Goal: Task Accomplishment & Management: Use online tool/utility

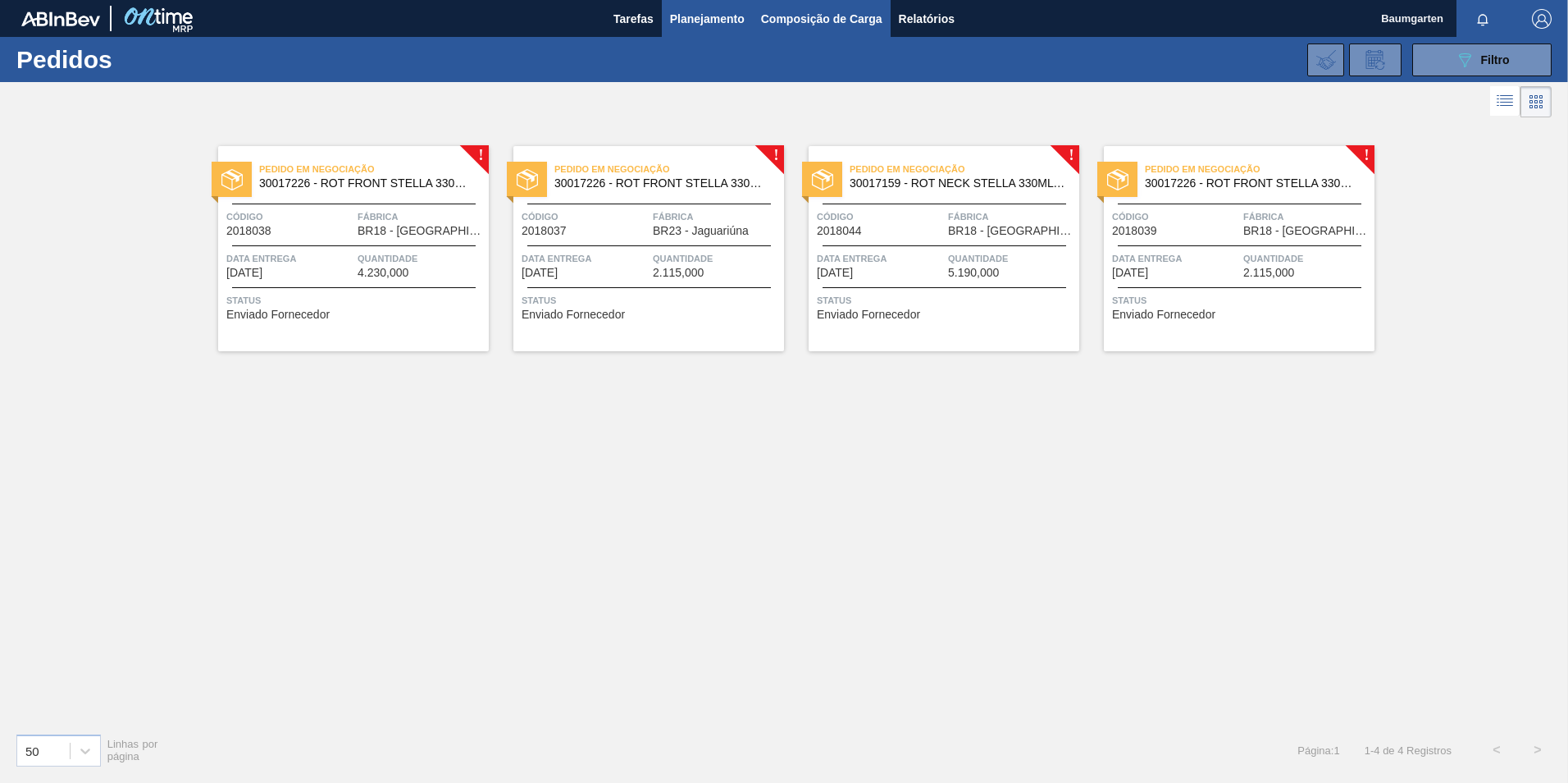
click at [808, 28] on span "Composição de Carga" at bounding box center [822, 19] width 121 height 20
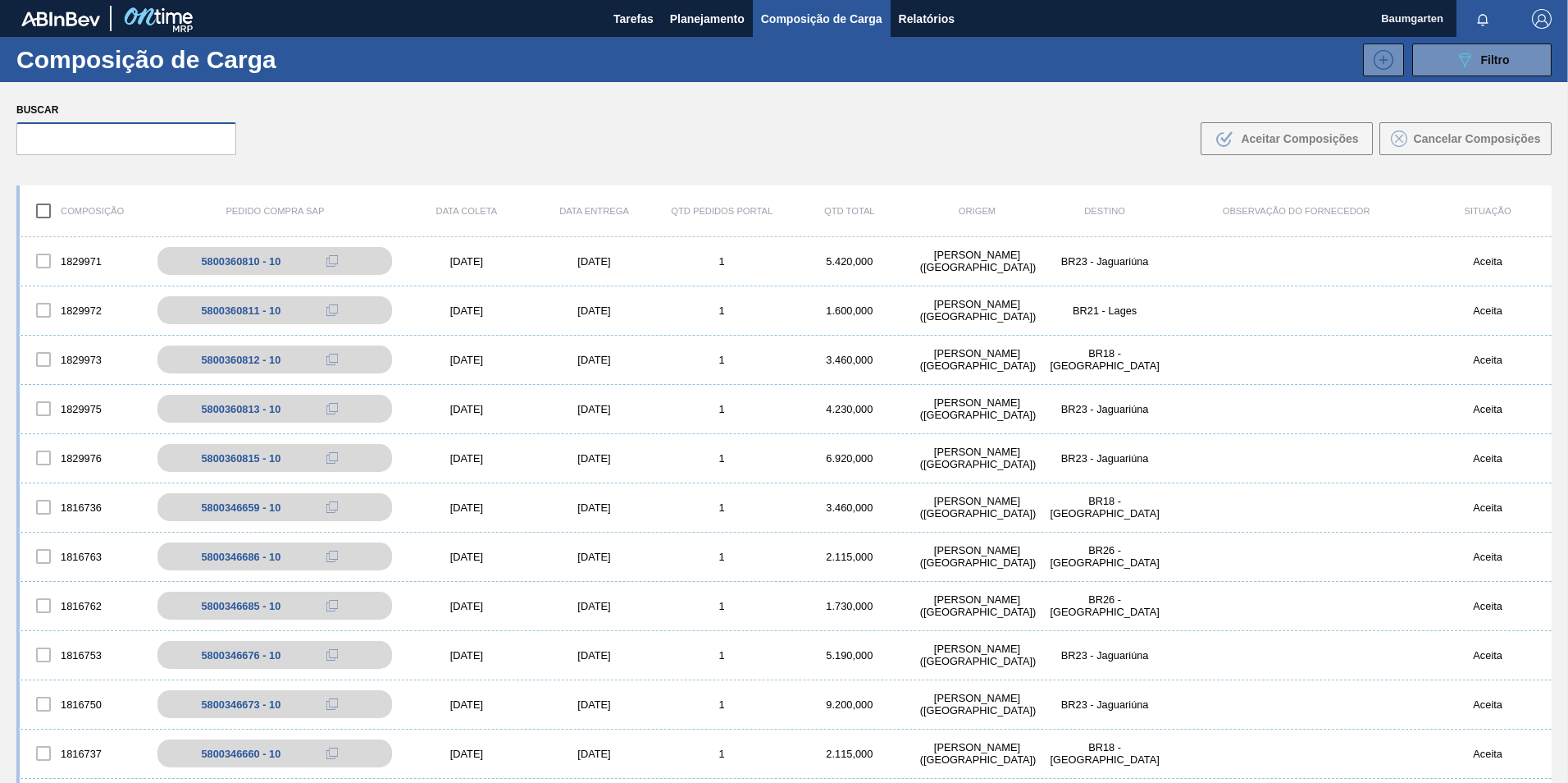
click at [73, 139] on input "text" at bounding box center [125, 138] width 219 height 32
paste input ""5800346661""
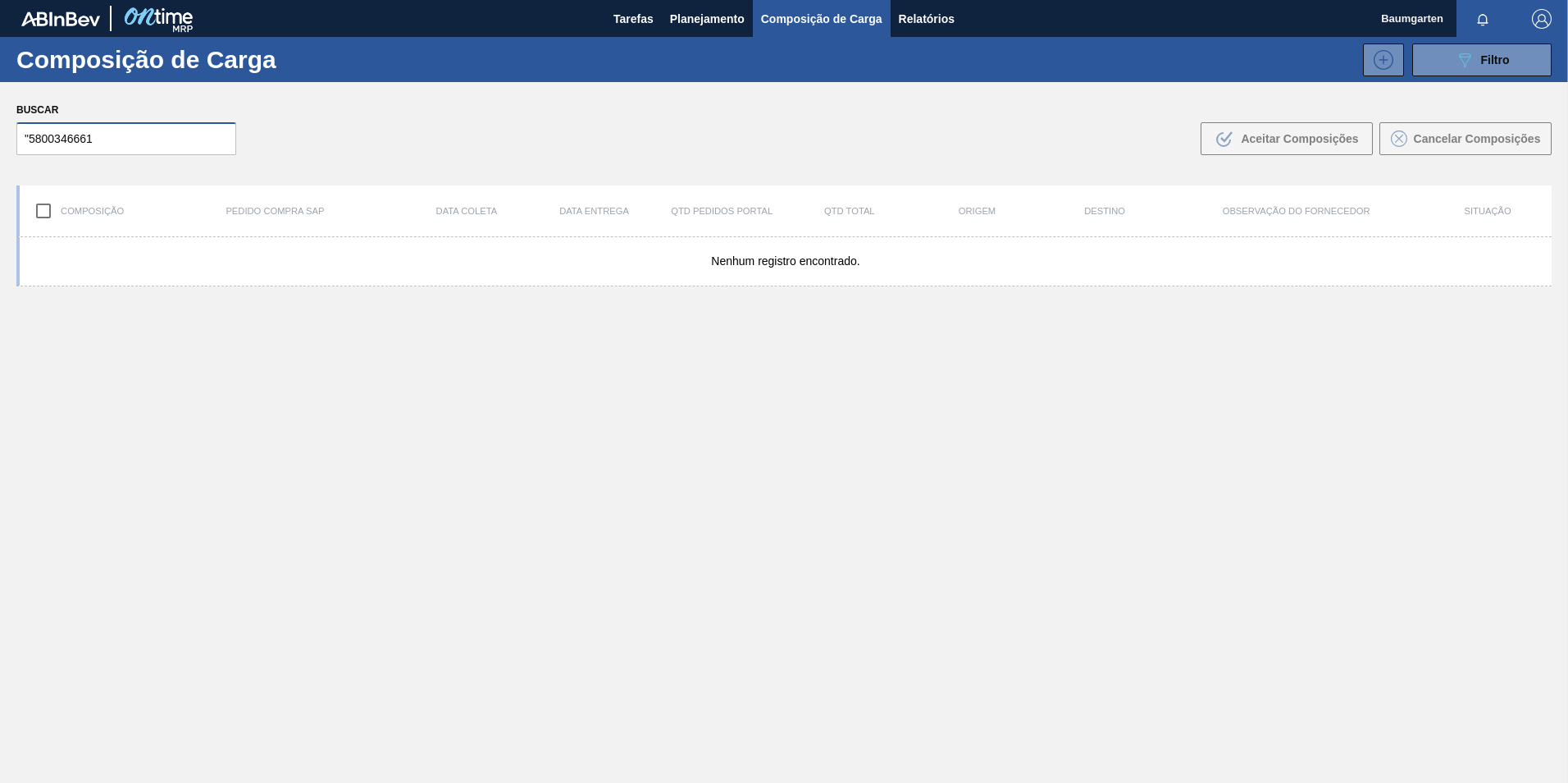
click at [27, 137] on input ""5800346661" at bounding box center [125, 138] width 219 height 32
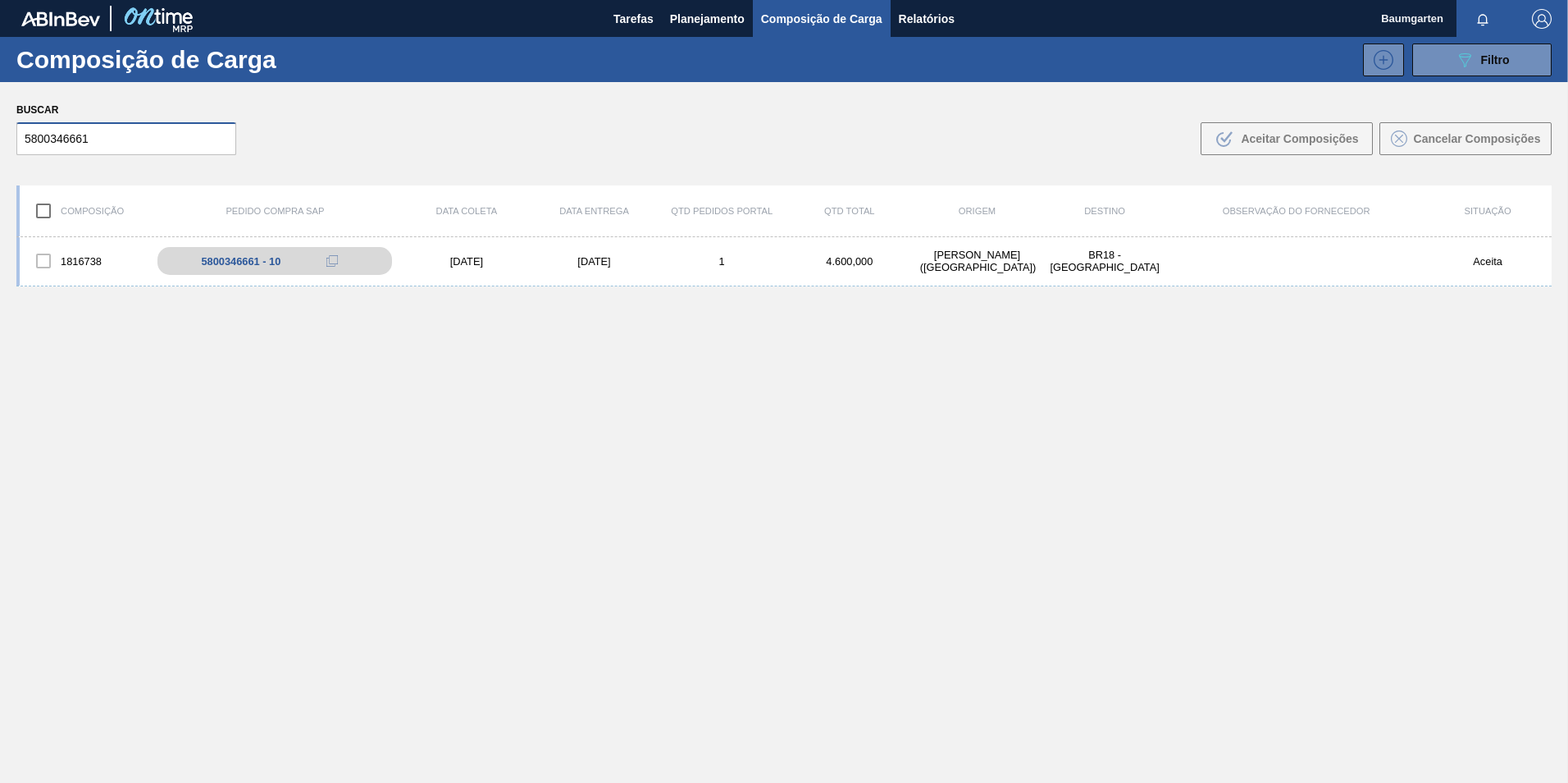
click at [124, 137] on input "5800346661" at bounding box center [125, 138] width 219 height 32
type input "5800346661"
click at [84, 260] on div "1816738" at bounding box center [84, 260] width 128 height 34
click at [74, 244] on div "1816738" at bounding box center [84, 260] width 128 height 34
click at [74, 242] on div "1816738 5800346661 - 10 [DATE] [DATE] 1 4.600,000 [PERSON_NAME][GEOGRAPHIC_DATA…" at bounding box center [784, 262] width 1535 height 50
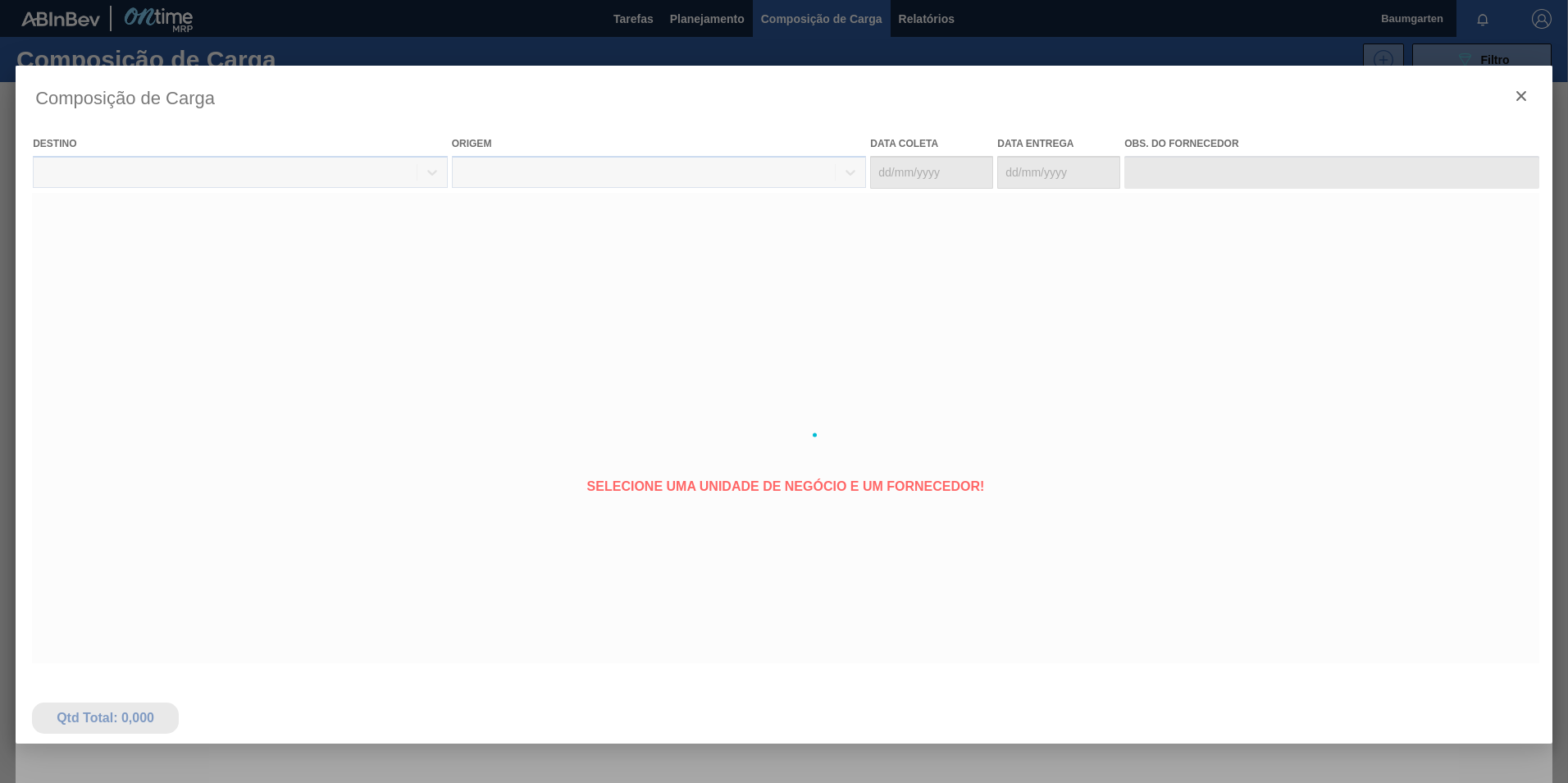
click at [84, 241] on div at bounding box center [784, 435] width 1536 height 739
type coleta "[DATE]"
type entrega "[DATE]"
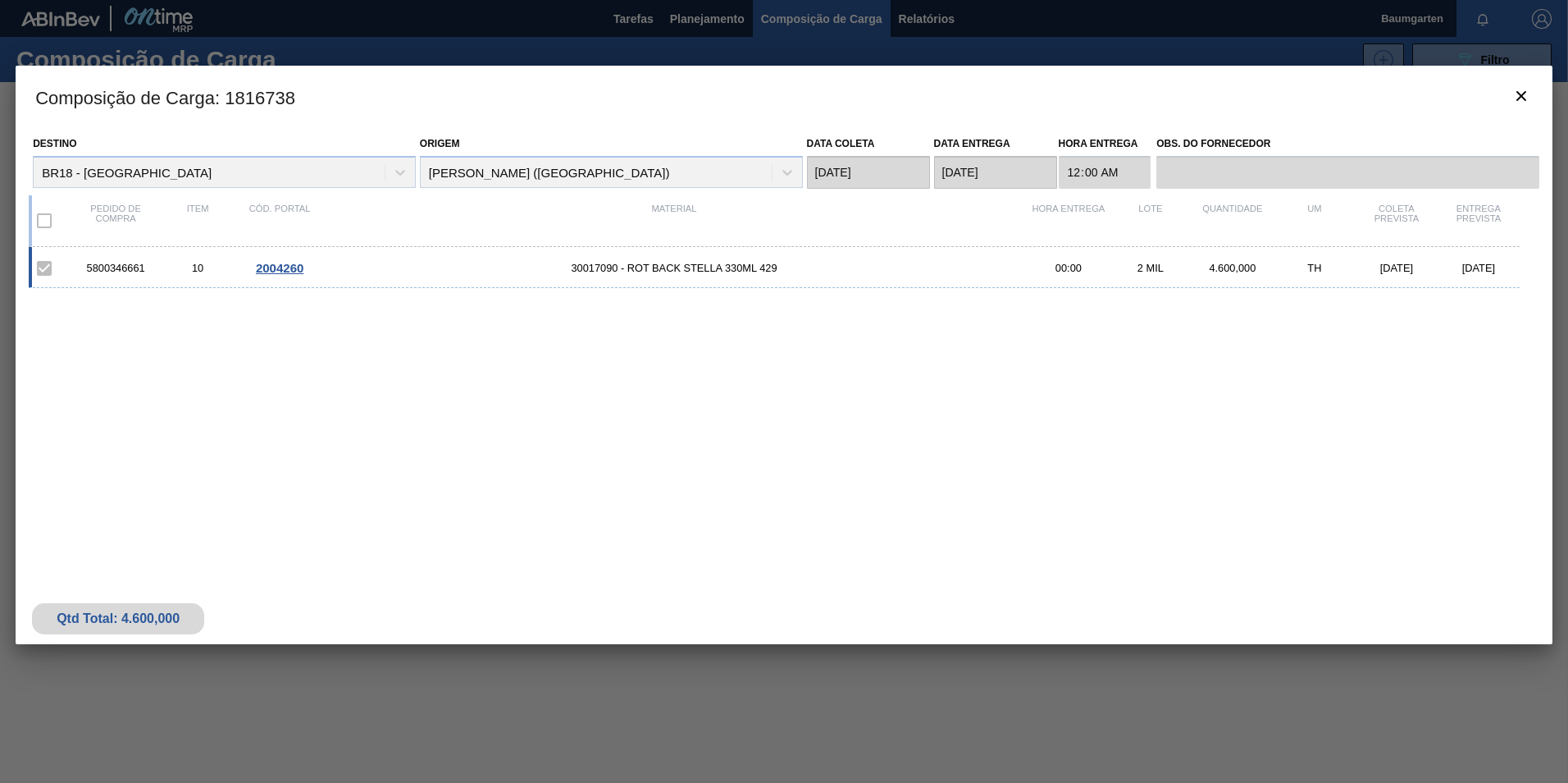
click at [282, 264] on span "2004260" at bounding box center [280, 268] width 48 height 14
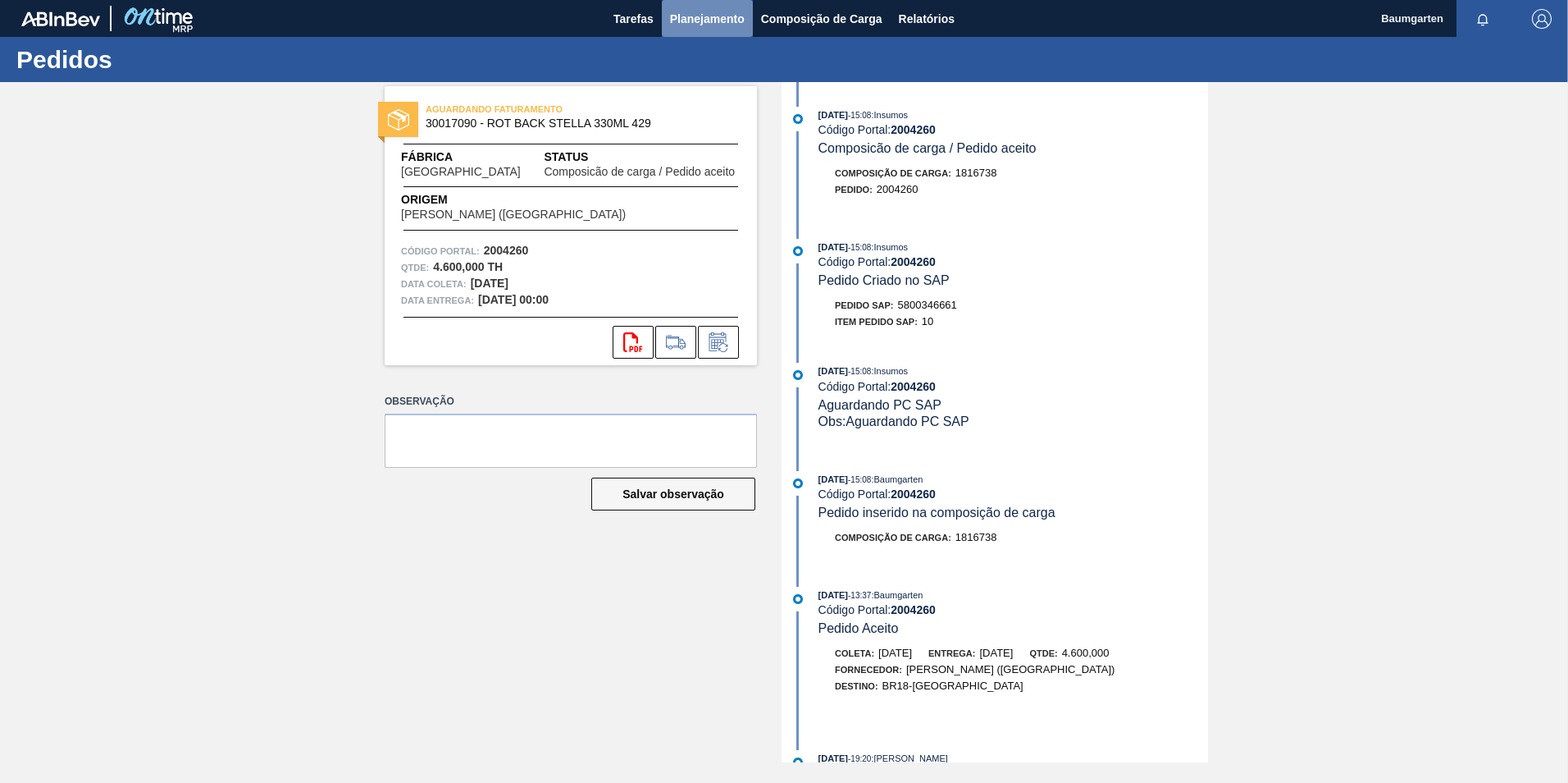
click at [703, 23] on span "Planejamento" at bounding box center [707, 19] width 74 height 20
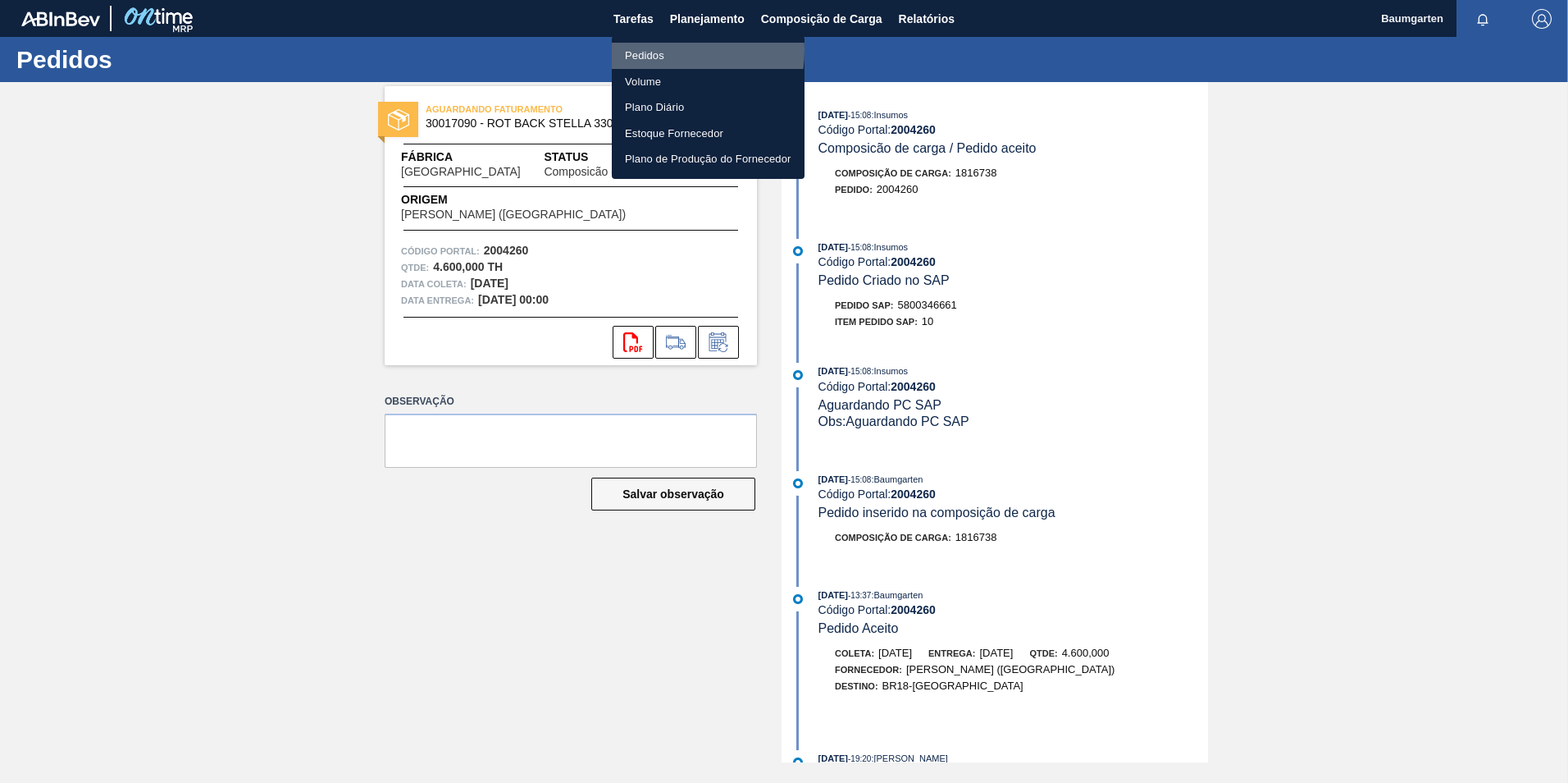
click at [654, 50] on li "Pedidos" at bounding box center [708, 56] width 193 height 26
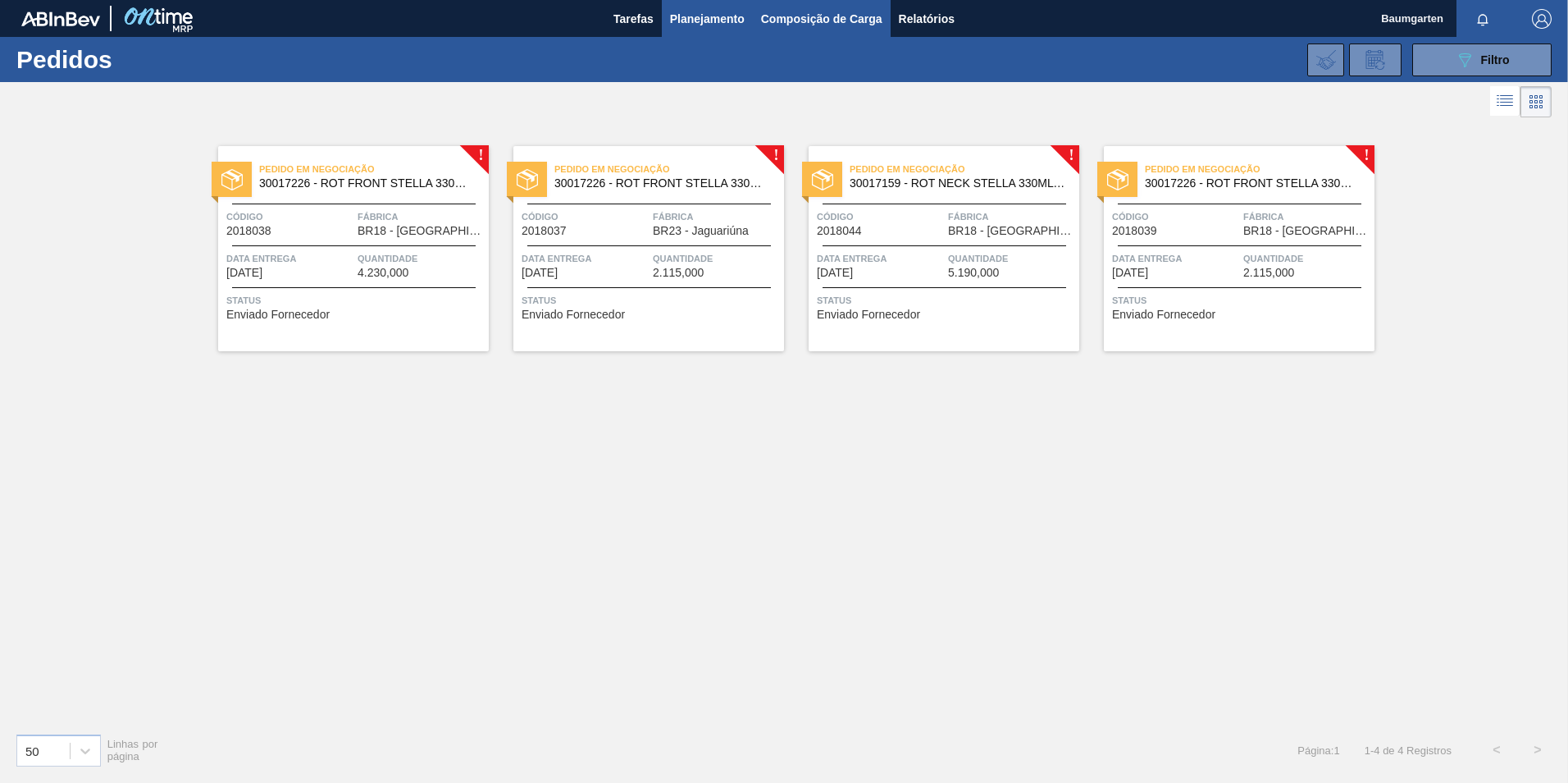
click at [790, 19] on span "Composição de Carga" at bounding box center [822, 19] width 121 height 20
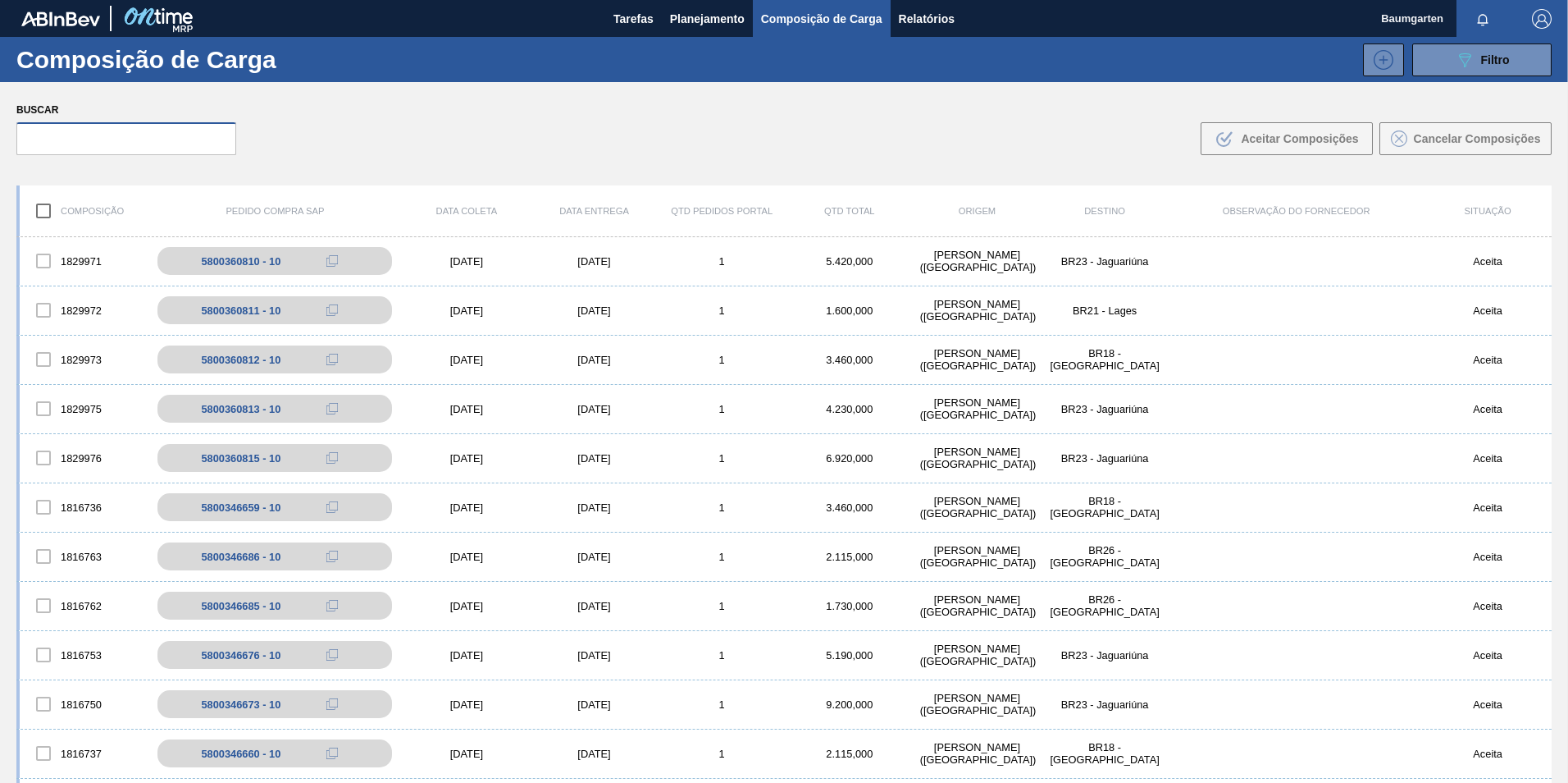
click at [82, 128] on input "text" at bounding box center [125, 138] width 219 height 32
click at [74, 141] on input "text" at bounding box center [125, 138] width 219 height 32
click at [96, 143] on input "58" at bounding box center [125, 138] width 219 height 32
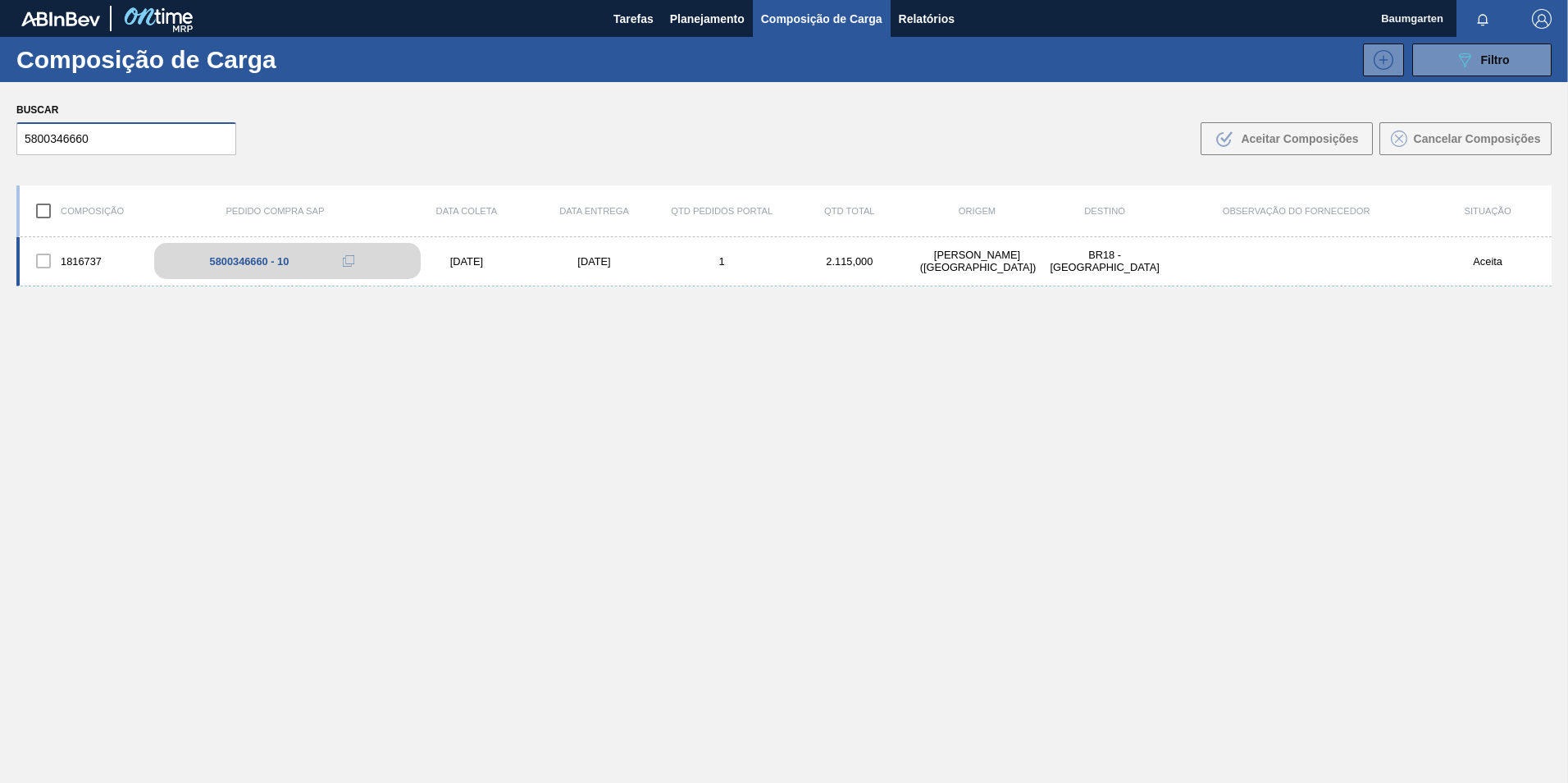
type input "5800346660"
click at [234, 258] on div "5800346660 - 10" at bounding box center [249, 261] width 79 height 12
click at [239, 245] on div "5800346660 - 10" at bounding box center [288, 260] width 266 height 36
click at [79, 242] on div "1816737 5800346660 - 10 [DATE] [DATE] 1 2.115,000 [PERSON_NAME][GEOGRAPHIC_DATA…" at bounding box center [784, 262] width 1535 height 50
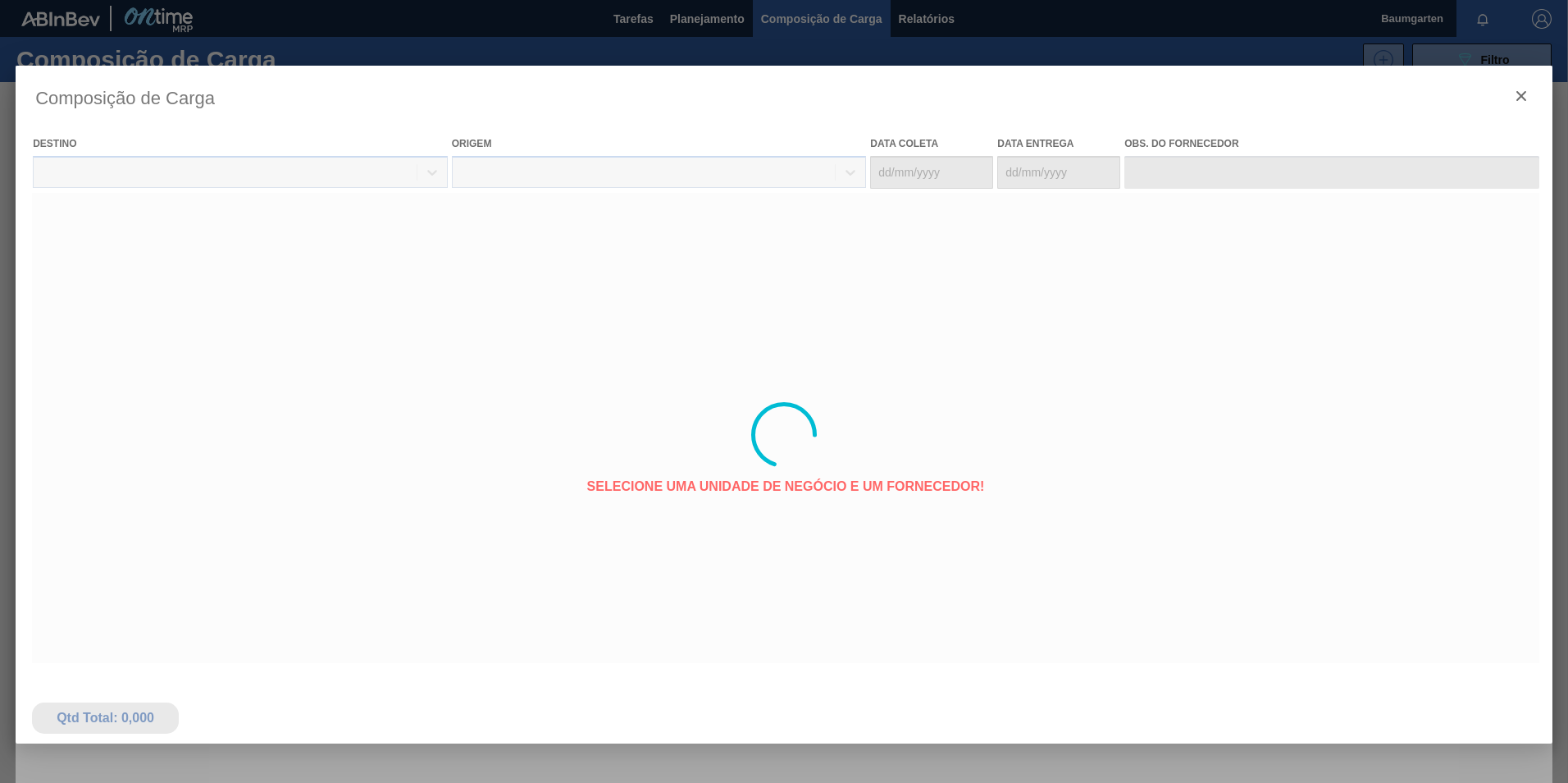
type coleta "[DATE]"
type entrega "[DATE]"
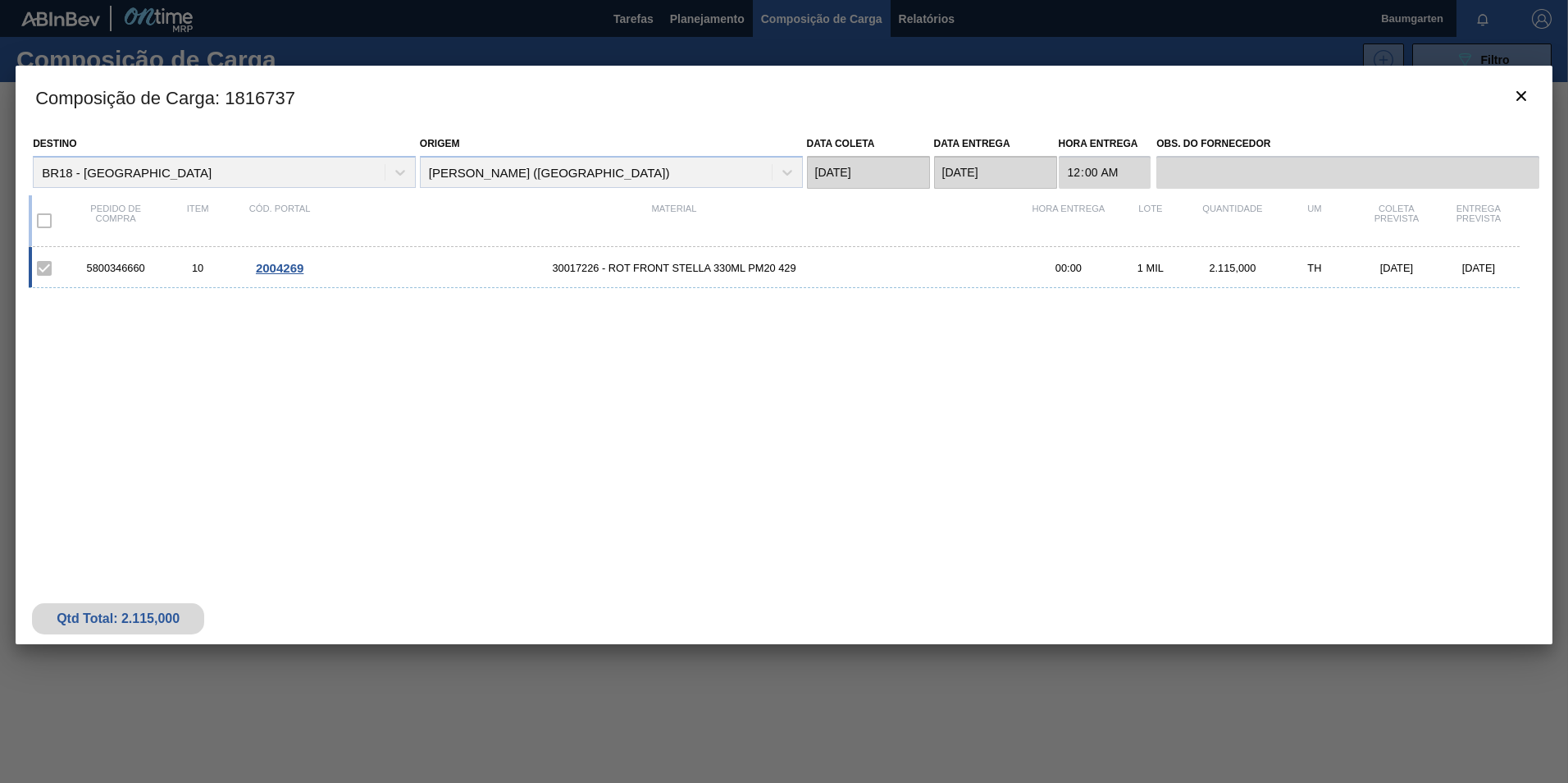
click at [300, 267] on span "2004269" at bounding box center [280, 268] width 48 height 14
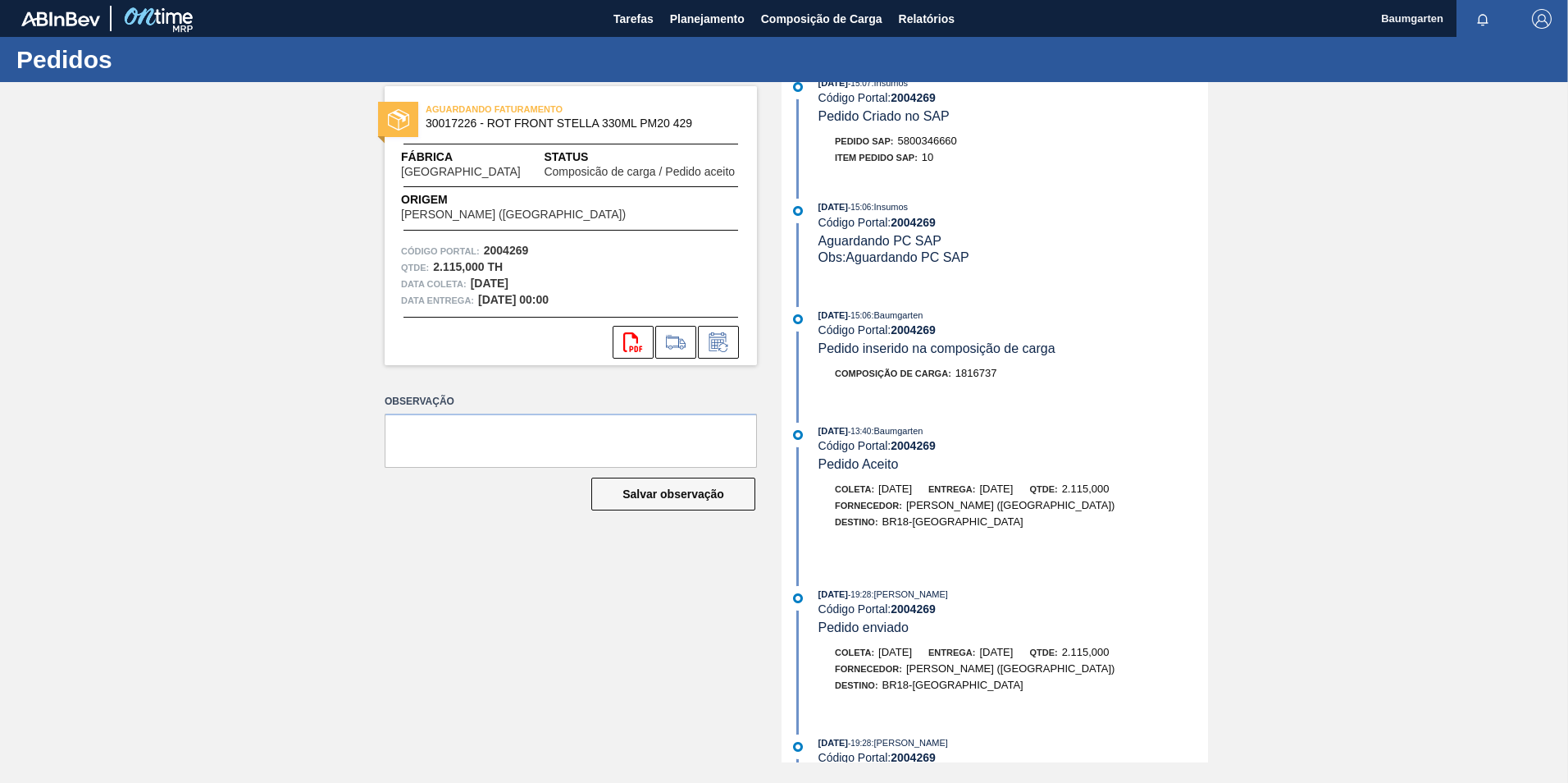
scroll to position [202, 0]
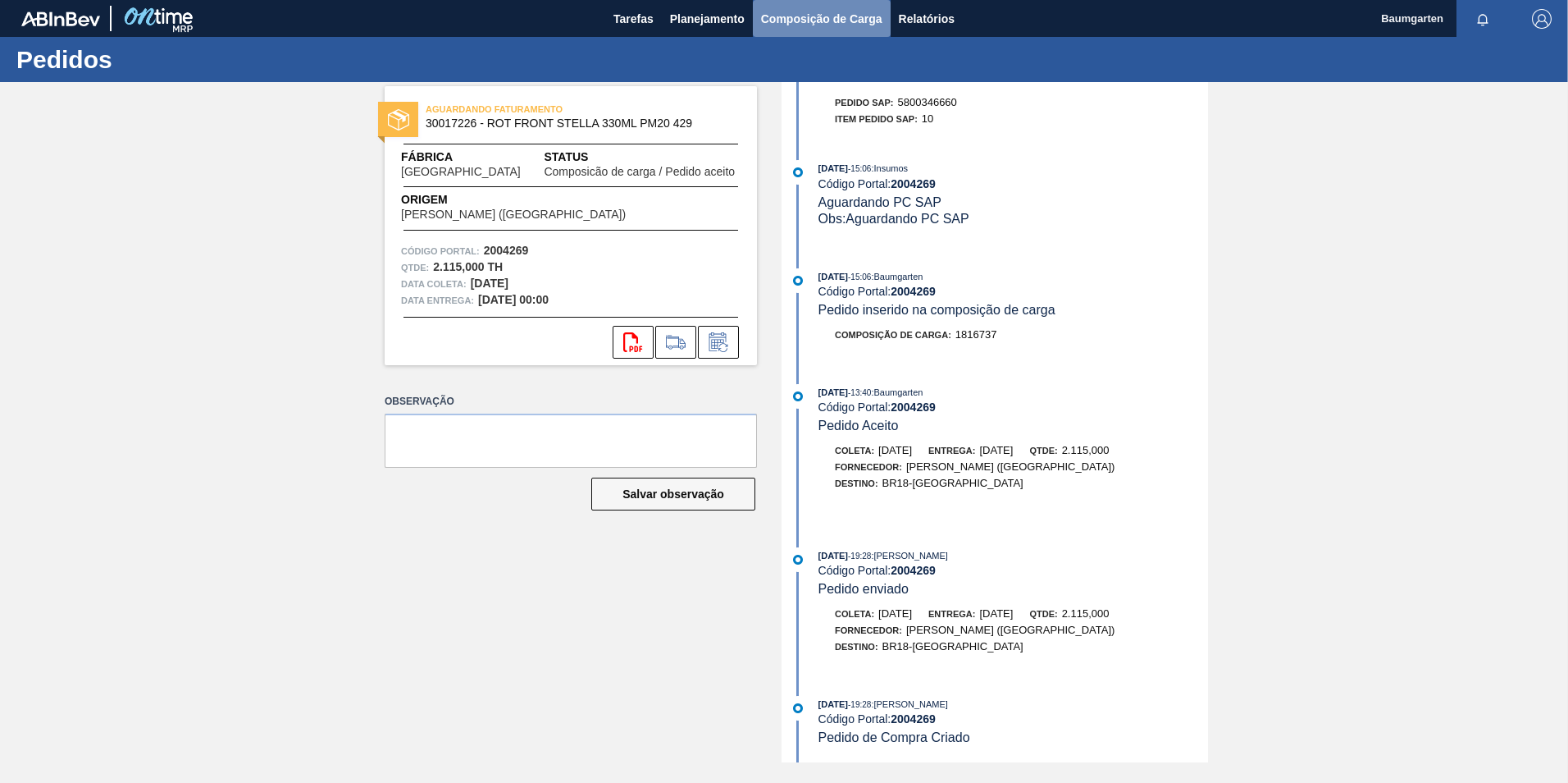
click at [812, 10] on span "Composição de Carga" at bounding box center [822, 19] width 121 height 20
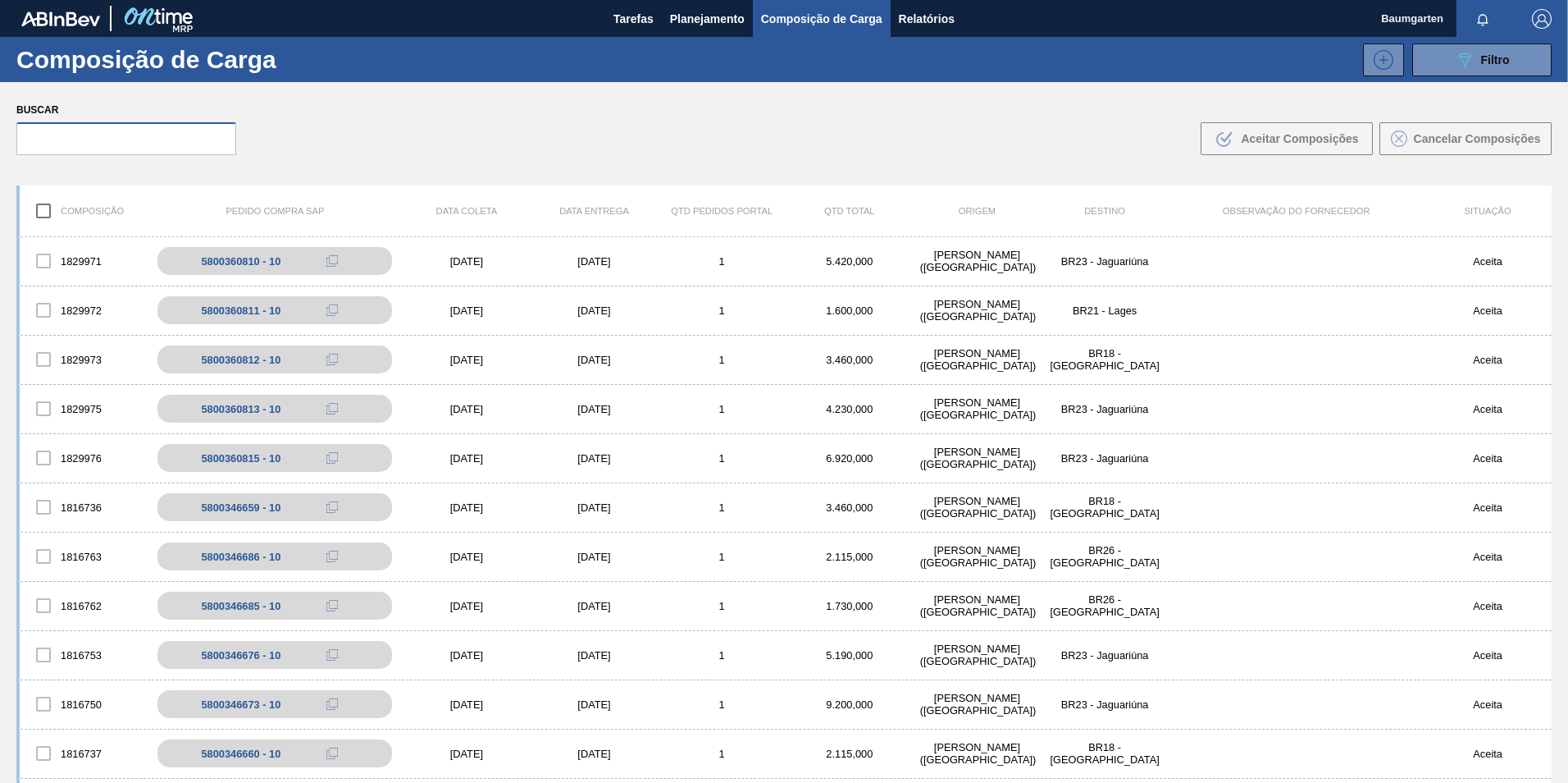
click at [131, 139] on input "text" at bounding box center [125, 138] width 219 height 32
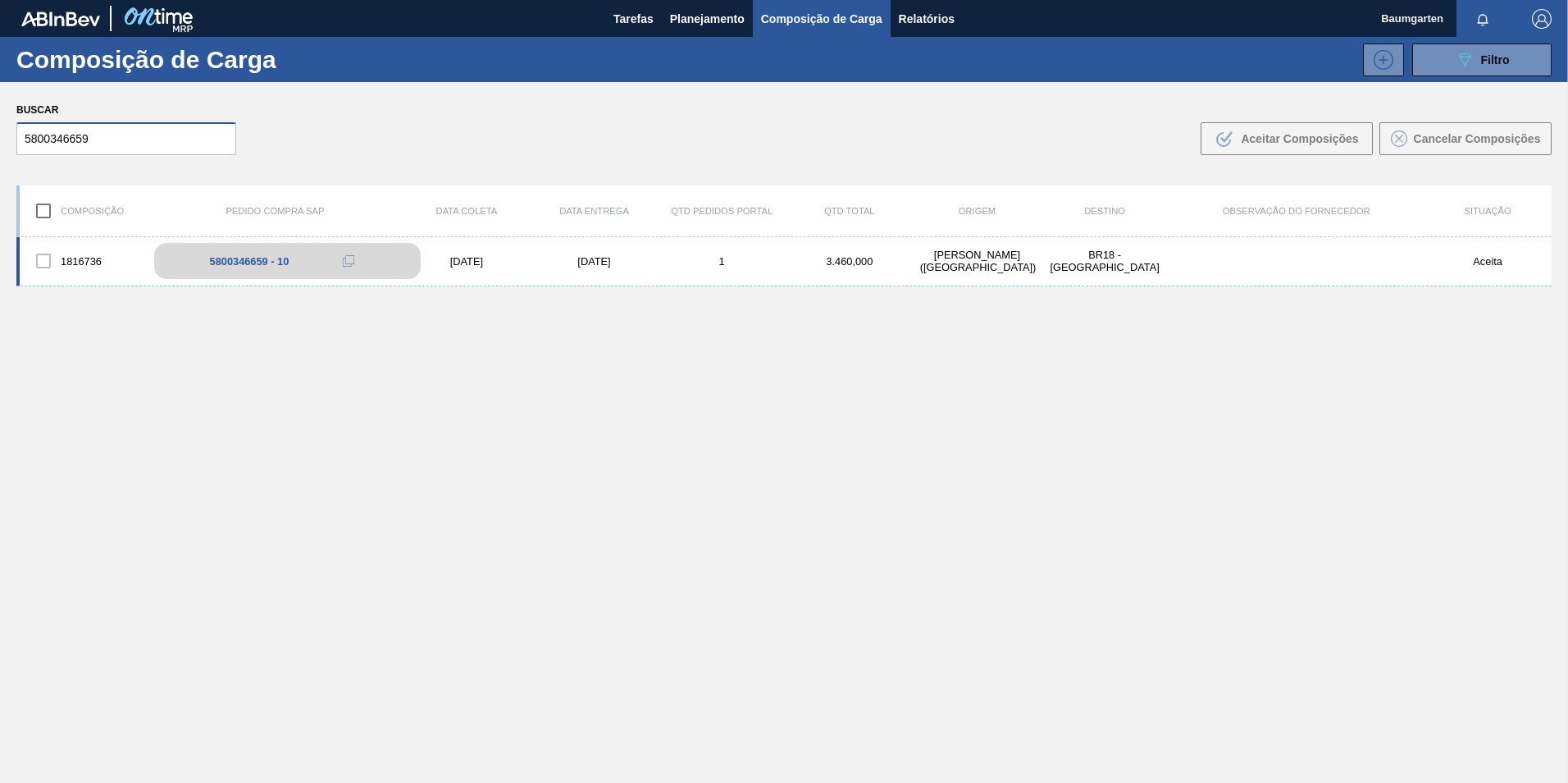
type input "5800346659"
click at [217, 255] on div "5800346659 - 10" at bounding box center [249, 261] width 79 height 12
click at [252, 260] on div "5800346659 - 10" at bounding box center [249, 261] width 79 height 12
click at [239, 243] on div "5800346659 - 10" at bounding box center [288, 260] width 266 height 36
click at [83, 247] on div "1816736" at bounding box center [84, 260] width 128 height 34
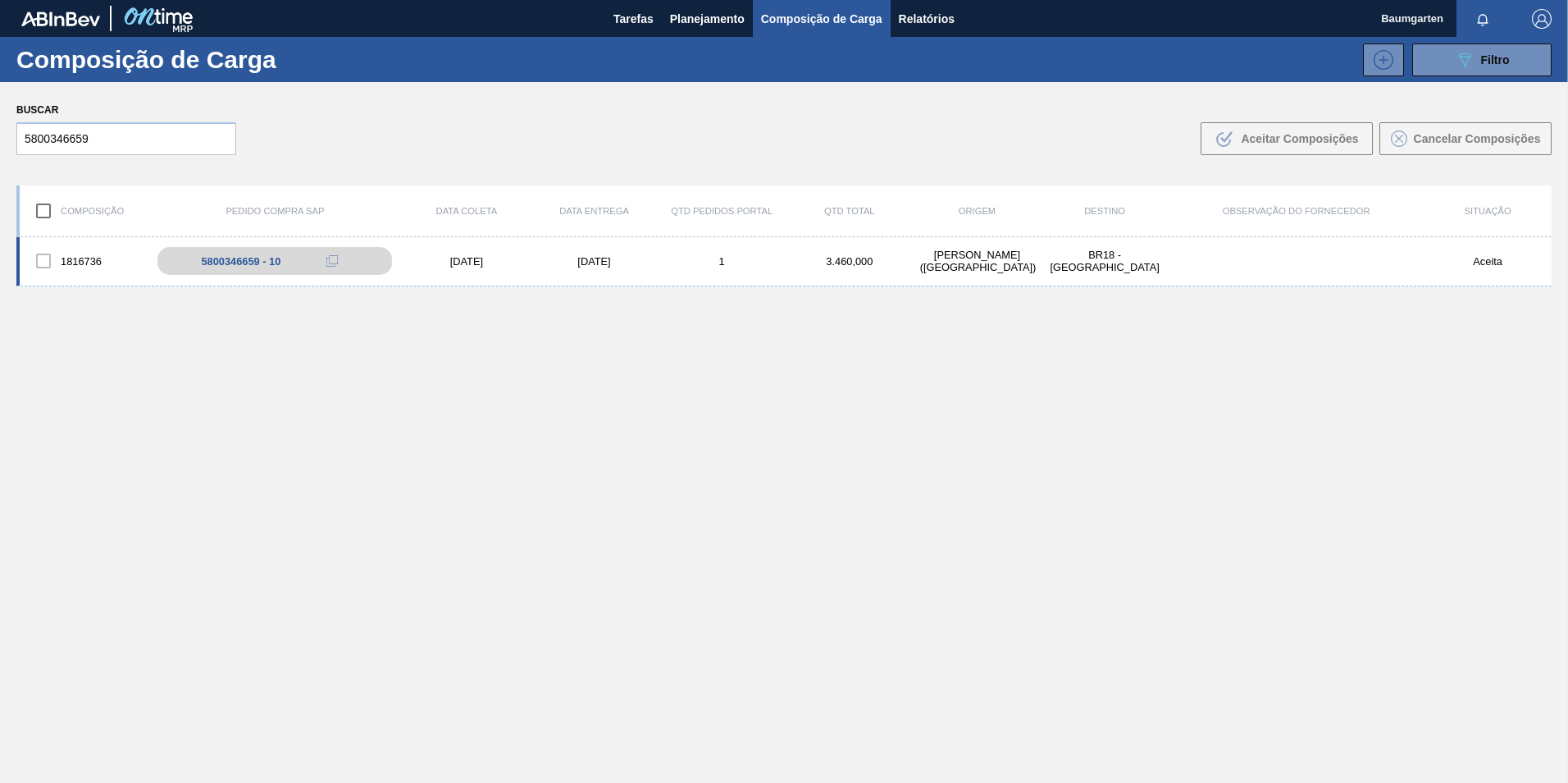
click at [80, 260] on div "1816736" at bounding box center [84, 260] width 128 height 34
drag, startPoint x: 80, startPoint y: 260, endPoint x: 213, endPoint y: 254, distance: 133.1
click at [212, 254] on div "5800346659 - 10" at bounding box center [288, 260] width 266 height 36
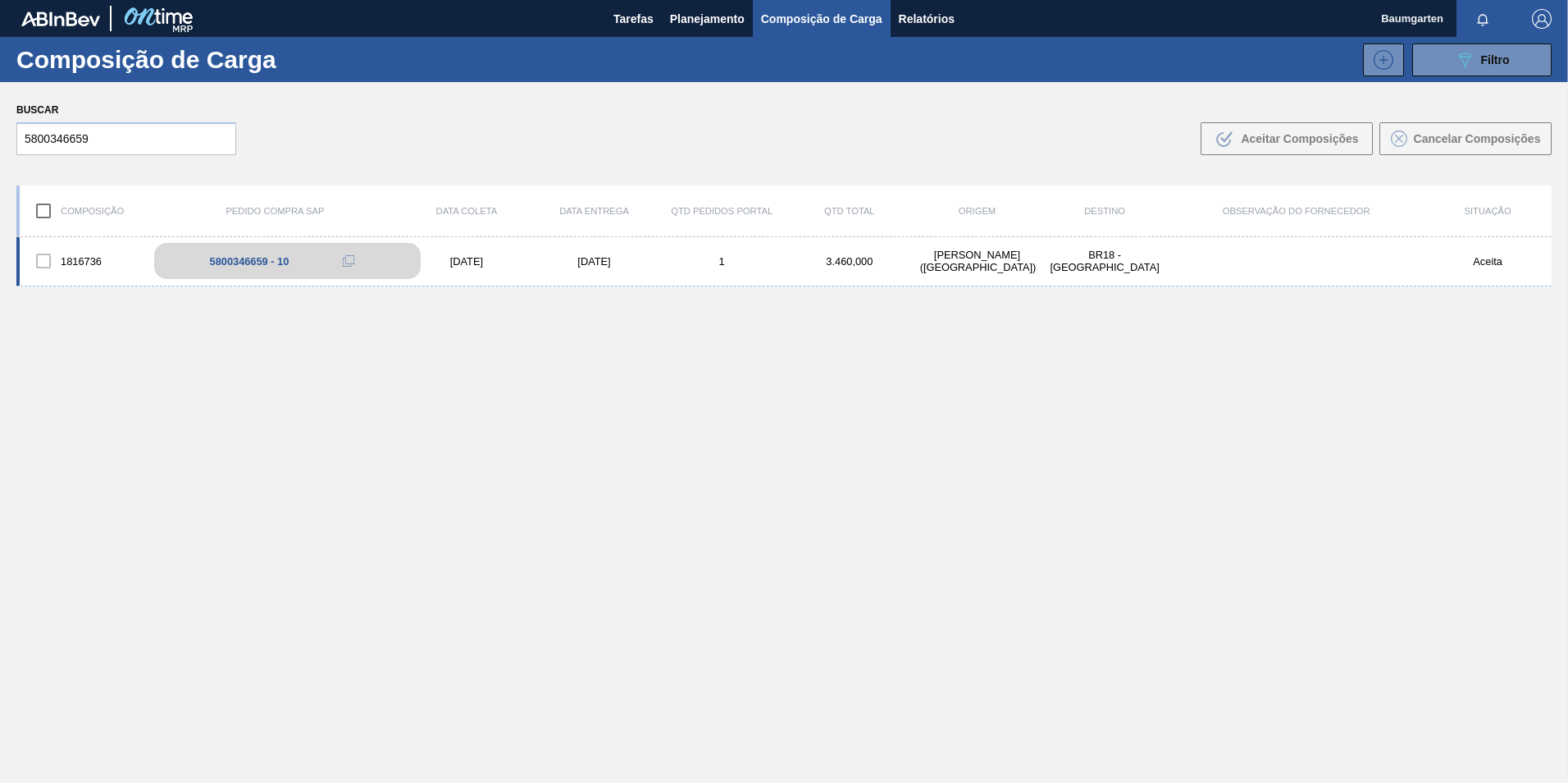
click at [230, 252] on div "5800346659 - 10" at bounding box center [288, 260] width 266 height 36
click at [257, 250] on div "5800346659 - 10" at bounding box center [288, 260] width 266 height 36
click at [257, 253] on div "5800346659 - 10" at bounding box center [288, 260] width 266 height 36
drag, startPoint x: 257, startPoint y: 253, endPoint x: 219, endPoint y: 261, distance: 38.8
click at [219, 261] on div "5800346659 - 10" at bounding box center [249, 261] width 79 height 12
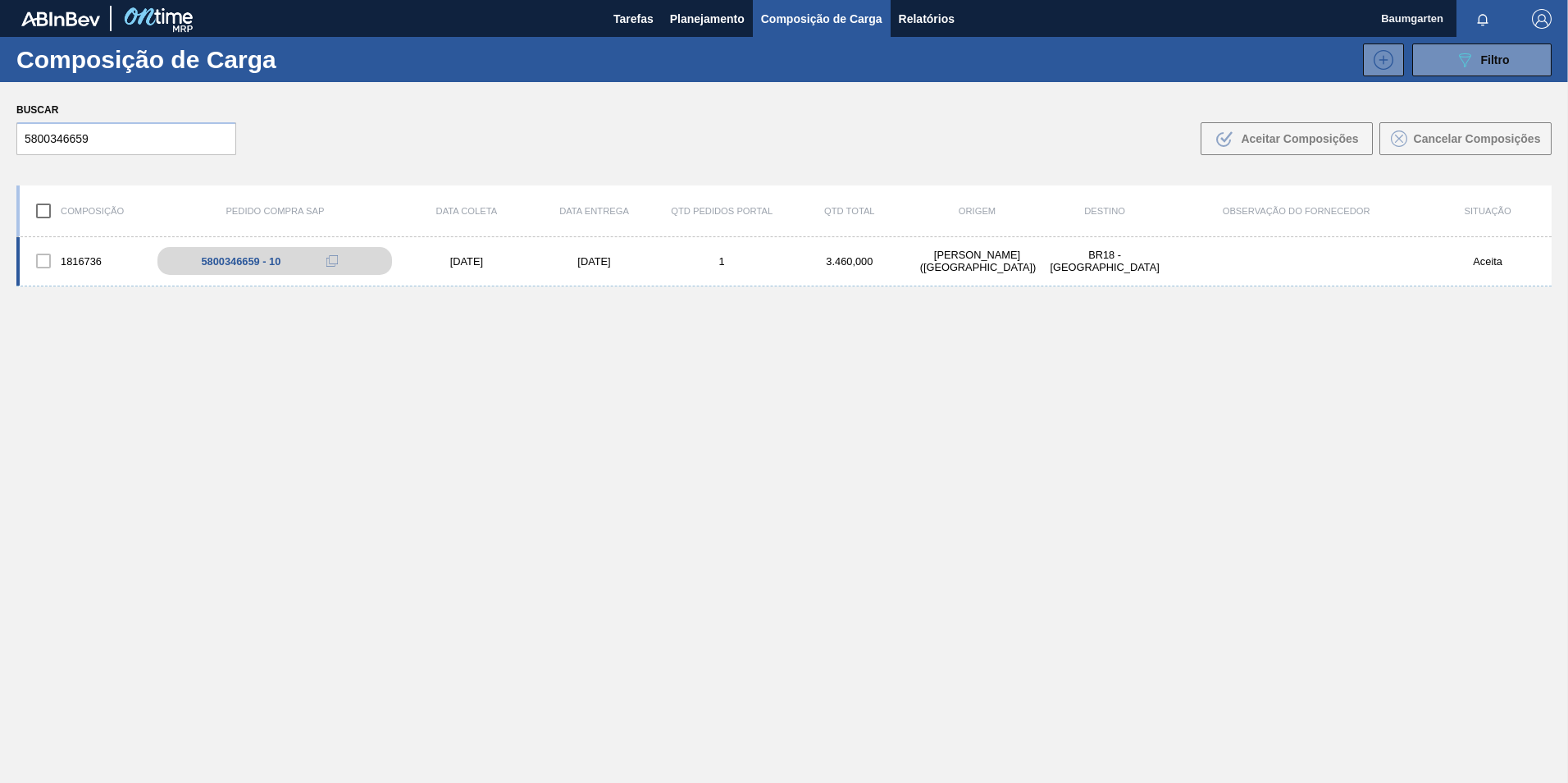
click at [87, 247] on div "1816736" at bounding box center [84, 260] width 128 height 34
click at [73, 239] on div "1816736 5800346659 - 10 [DATE] [DATE] 1 3.460,000 [PERSON_NAME][GEOGRAPHIC_DATA…" at bounding box center [784, 262] width 1535 height 50
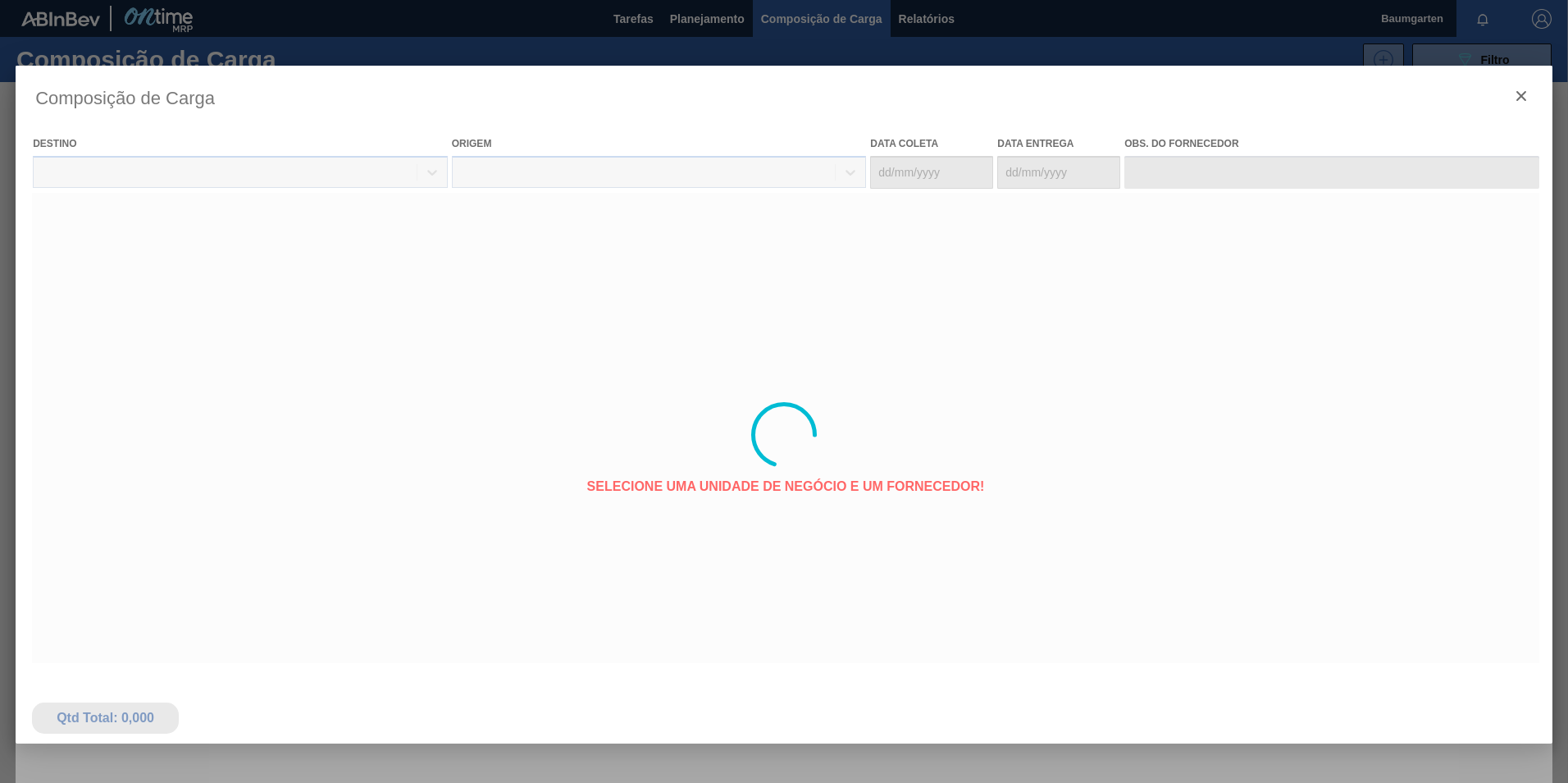
type coleta "[DATE]"
type entrega "[DATE]"
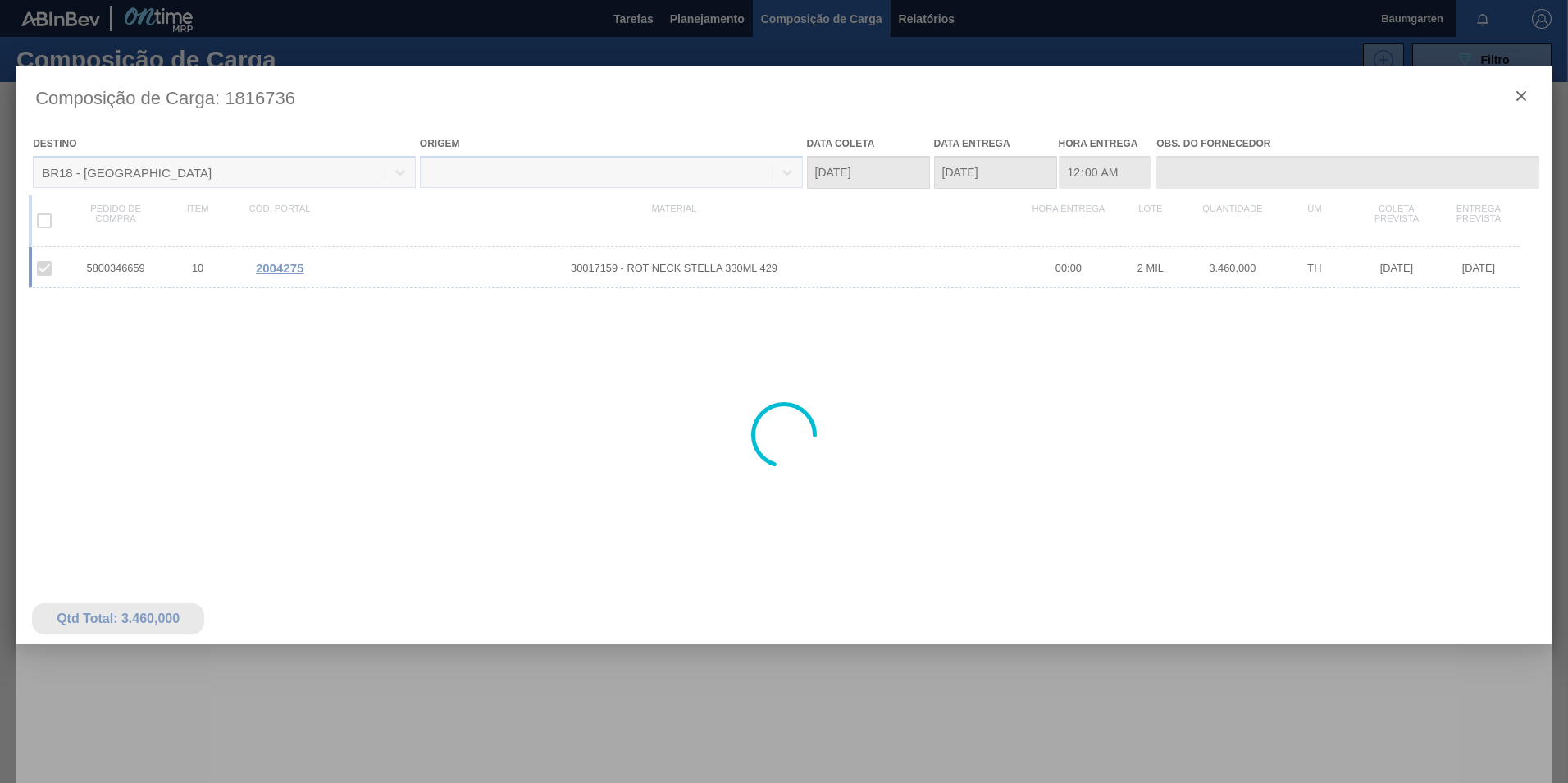
click at [298, 269] on div at bounding box center [784, 435] width 1536 height 739
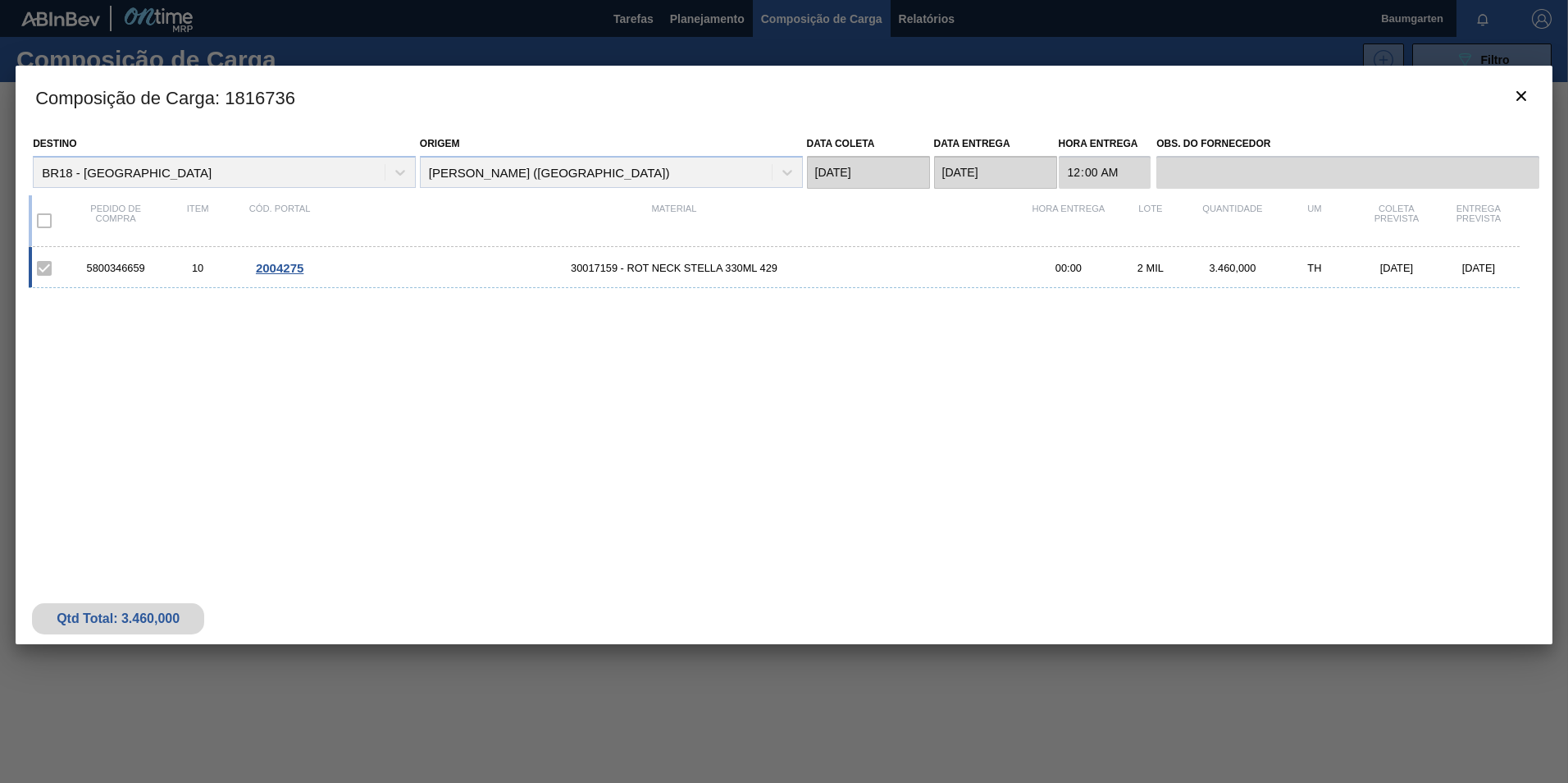
click at [275, 271] on span "2004275" at bounding box center [280, 268] width 48 height 14
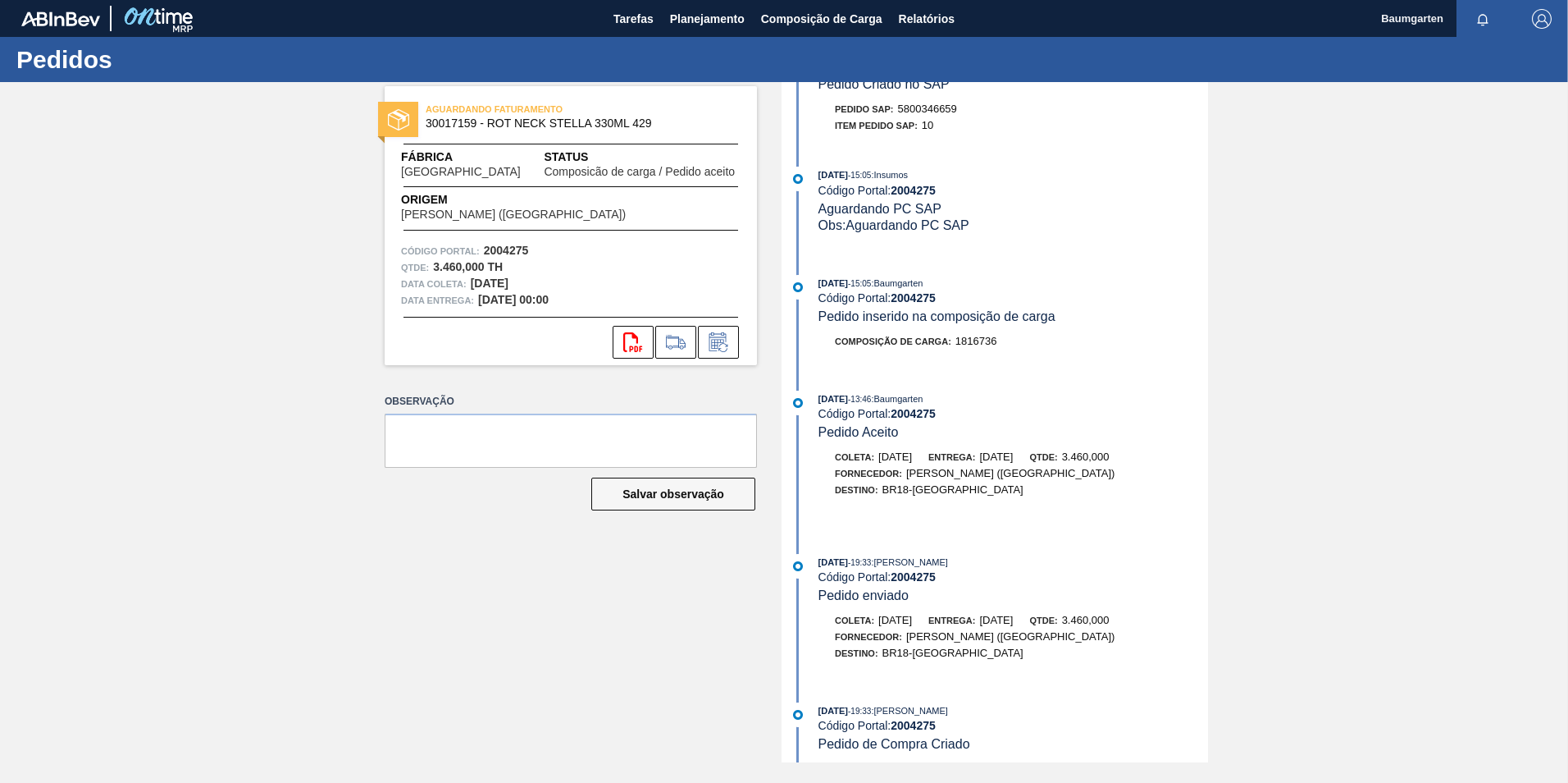
scroll to position [202, 0]
